Goal: Understand process/instructions

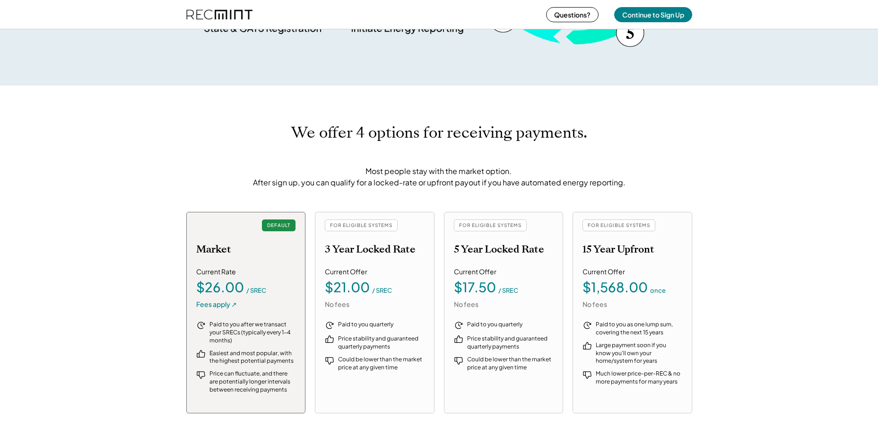
scroll to position [133, 264]
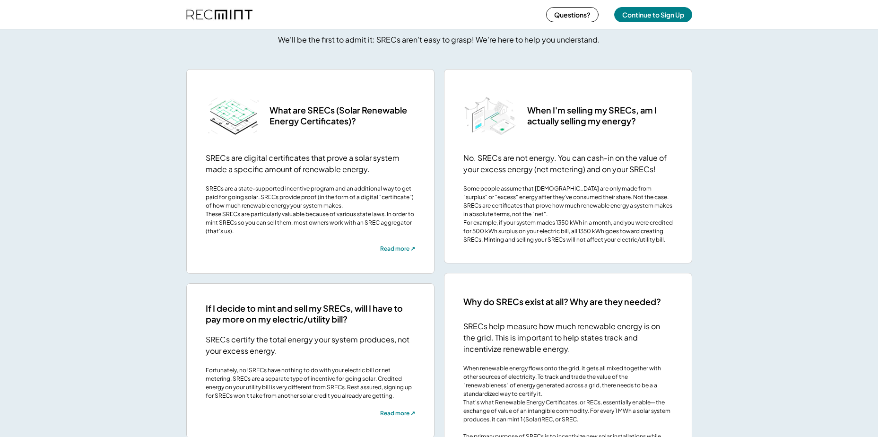
scroll to position [1703, 0]
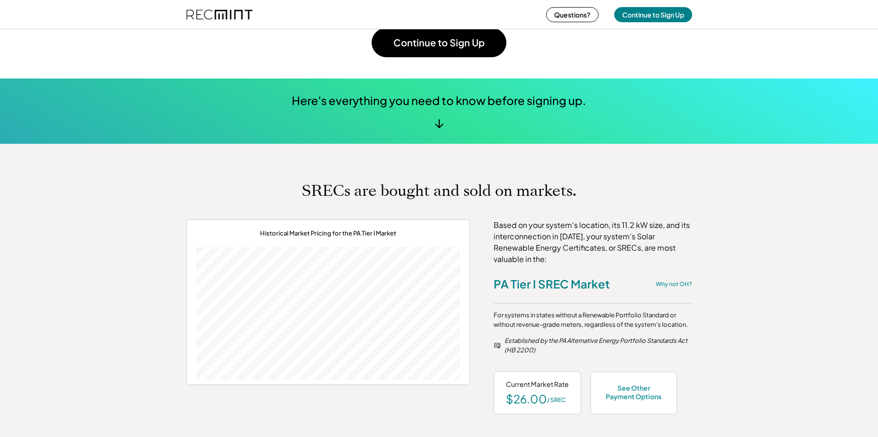
scroll to position [331, 0]
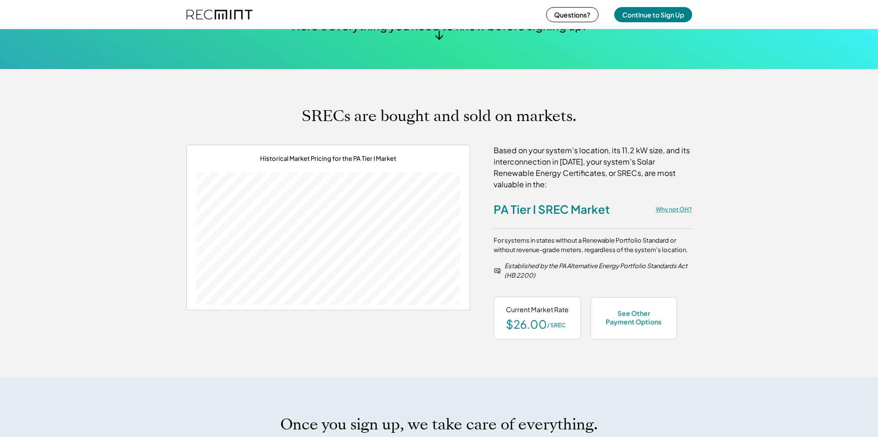
click at [683, 210] on div "Why not OH?" at bounding box center [674, 210] width 36 height 8
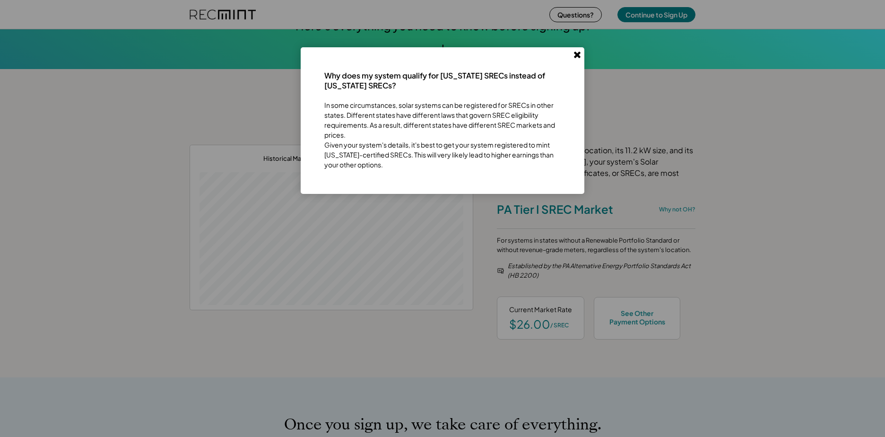
click at [577, 59] on button at bounding box center [577, 54] width 14 height 14
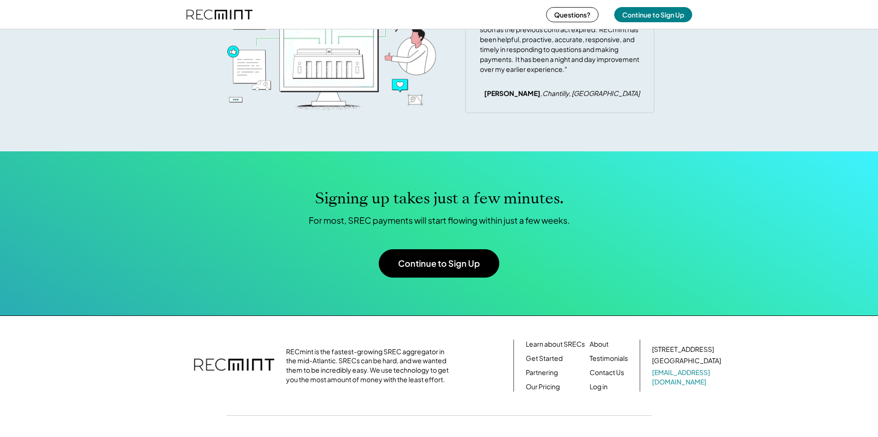
scroll to position [2992, 0]
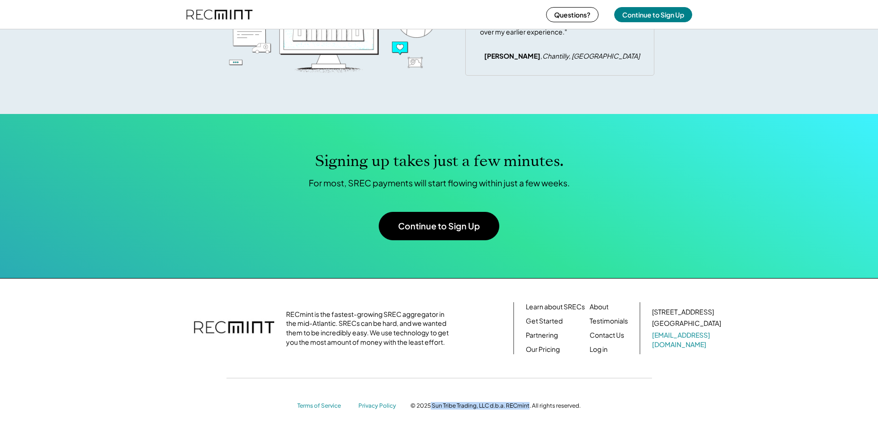
drag, startPoint x: 430, startPoint y: 404, endPoint x: 531, endPoint y: 413, distance: 100.7
click at [531, 413] on div "RECmint is the fastest-growing SREC aggregator in the mid-Atlantic. SRECs can b…" at bounding box center [439, 356] width 878 height 156
copy div "Sun Tribe Trading, LLC d.b.a. RECmint"
